Goal: Navigation & Orientation: Go to known website

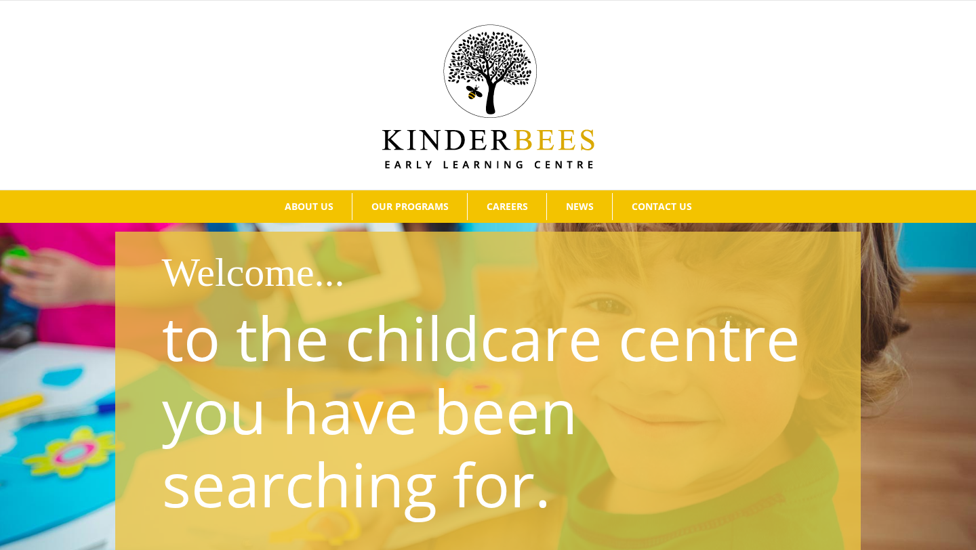
click at [478, 79] on img at bounding box center [488, 96] width 212 height 144
click at [478, 68] on img at bounding box center [488, 96] width 212 height 144
